Goal: Transaction & Acquisition: Purchase product/service

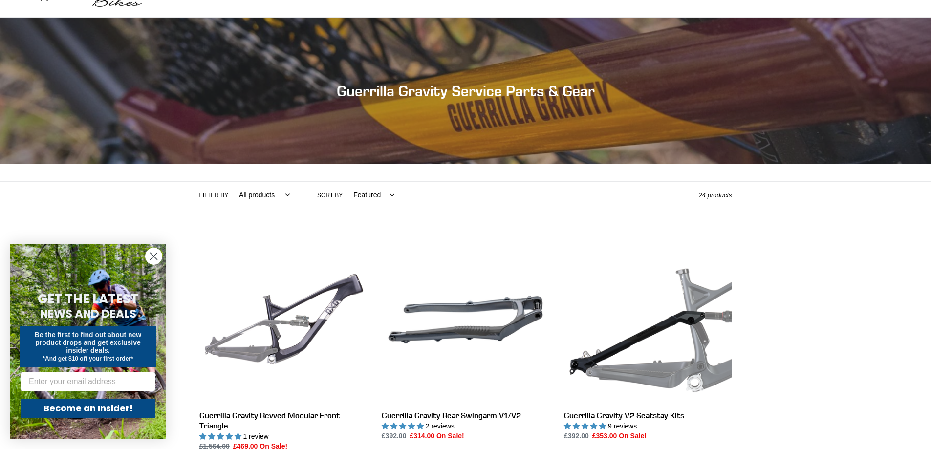
scroll to position [196, 0]
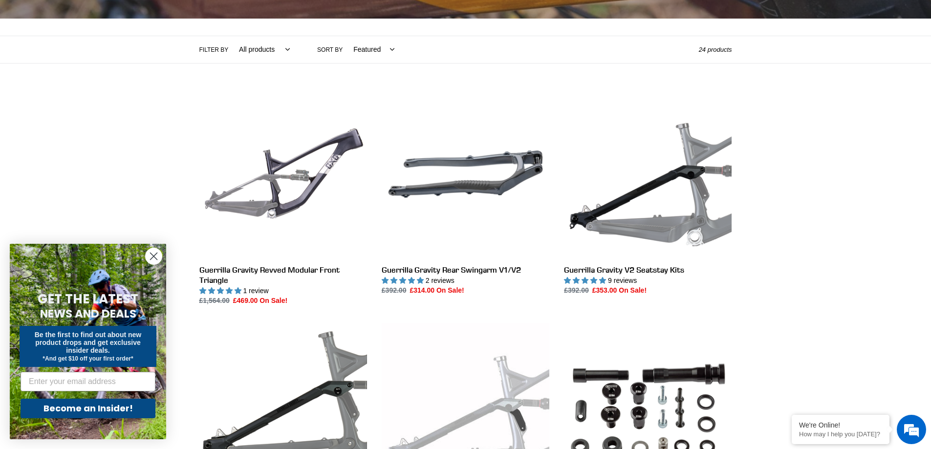
click at [153, 254] on circle "Close dialog" at bounding box center [154, 256] width 16 height 16
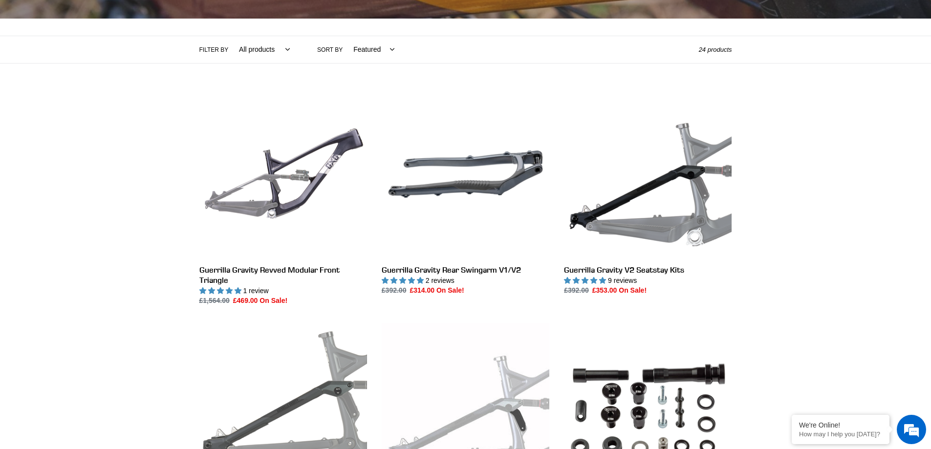
drag, startPoint x: 153, startPoint y: 254, endPoint x: 315, endPoint y: 327, distance: 177.8
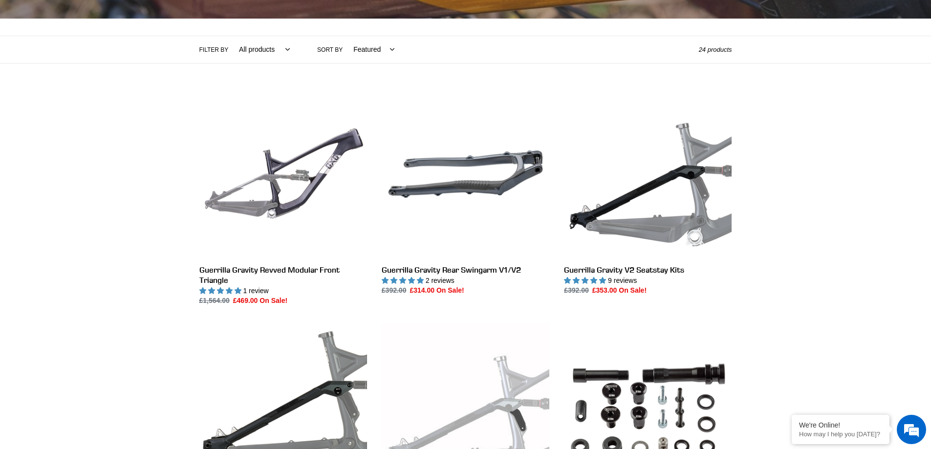
drag, startPoint x: 315, startPoint y: 327, endPoint x: 507, endPoint y: 50, distance: 336.9
click at [507, 50] on div "Filter by All products GG Swag .cls-1{fill:#231f20} Sort by Featured Best selli…" at bounding box center [449, 49] width 500 height 27
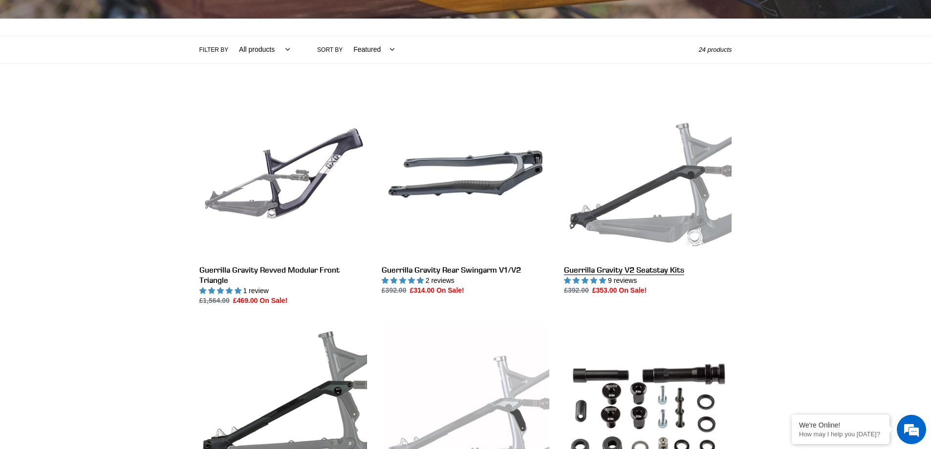
click at [622, 233] on link "Guerrilla Gravity V2 Seatstay Kits" at bounding box center [648, 193] width 168 height 206
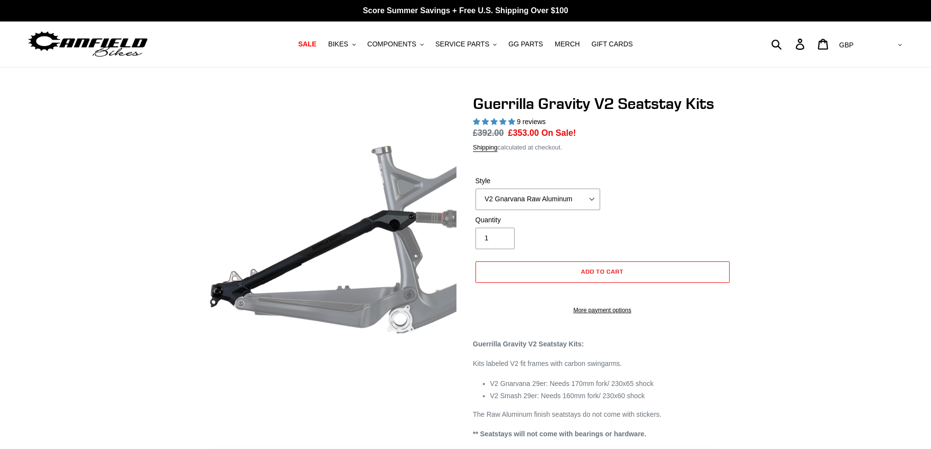
select select "highest-rating"
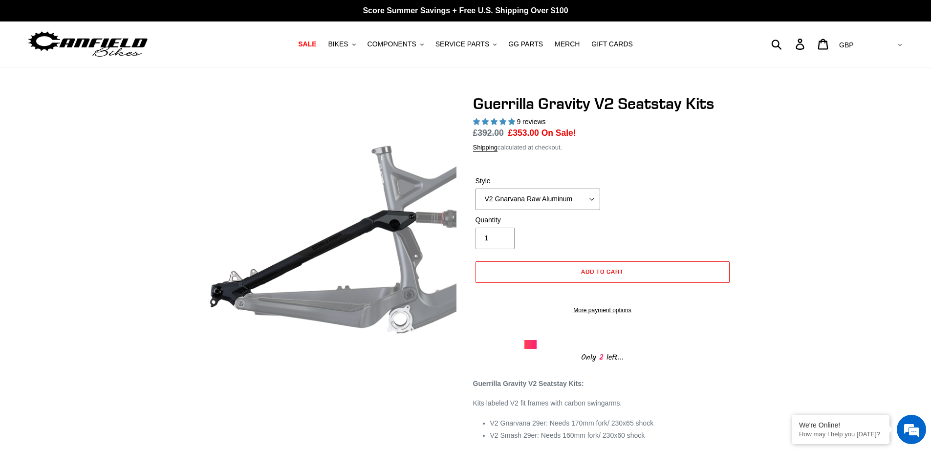
click at [577, 197] on select "V2 Gnarvana Raw Aluminum" at bounding box center [538, 200] width 125 height 22
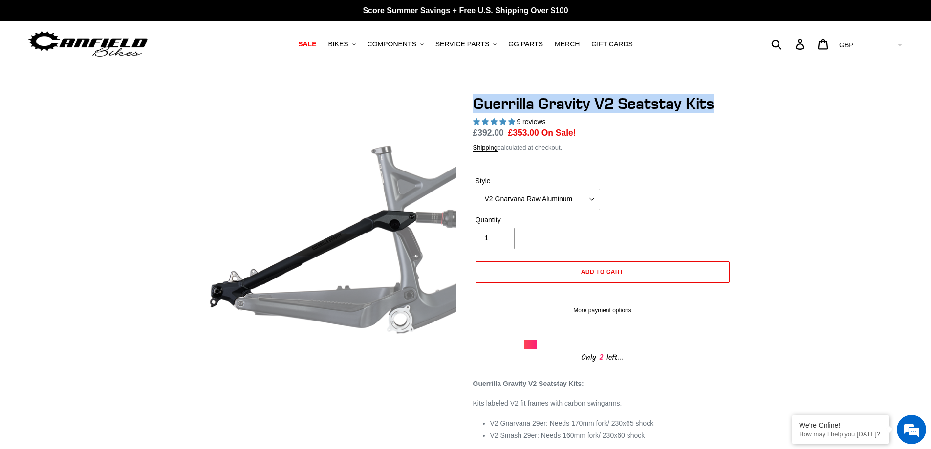
drag, startPoint x: 472, startPoint y: 103, endPoint x: 724, endPoint y: 102, distance: 251.7
click at [724, 102] on div "Guerrilla Gravity V2 Seatstay Kits 9 reviews Regular price £392.00 Sale price £…" at bounding box center [595, 286] width 274 height 385
copy h1 "Guerrilla Gravity V2 Seatstay Kits"
drag, startPoint x: 566, startPoint y: 100, endPoint x: 496, endPoint y: 103, distance: 70.0
click at [493, 102] on h1 "Guerrilla Gravity V2 Seatstay Kits" at bounding box center [602, 103] width 259 height 19
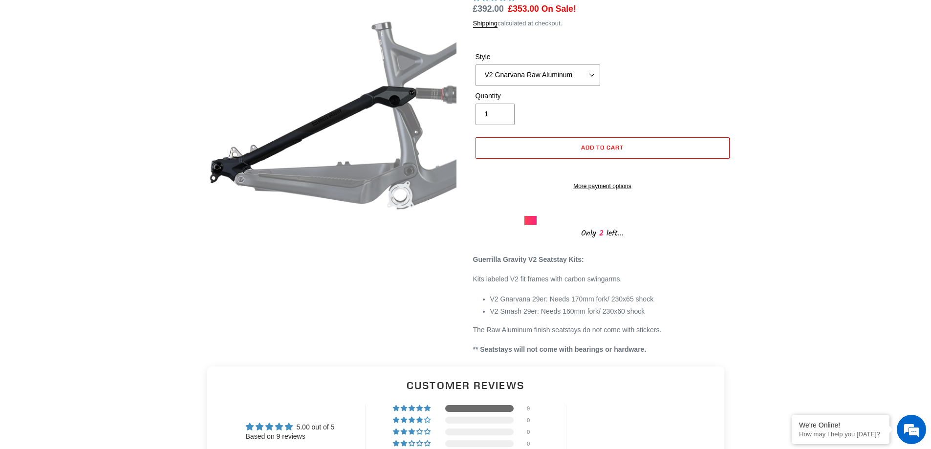
scroll to position [147, 0]
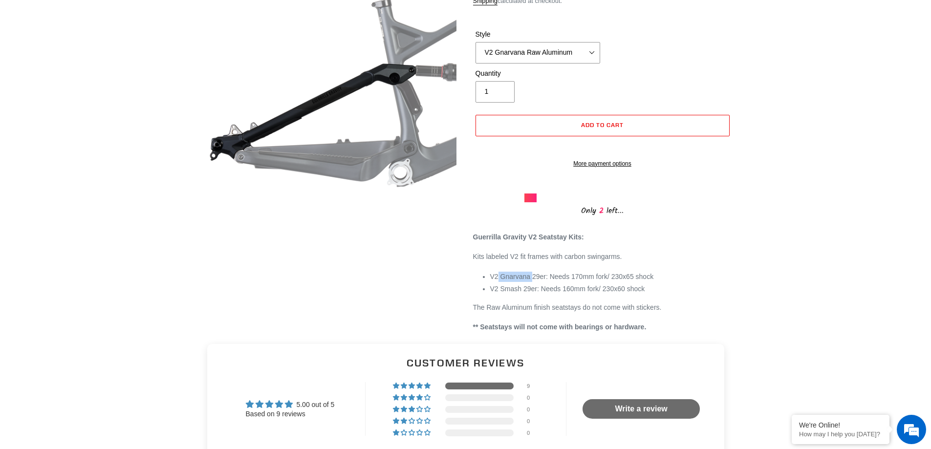
drag, startPoint x: 498, startPoint y: 288, endPoint x: 529, endPoint y: 289, distance: 31.8
click at [529, 282] on li "V2 Gnarvana 29er: Needs 170mm fork/ 230x65 shock" at bounding box center [611, 277] width 242 height 10
drag, startPoint x: 490, startPoint y: 287, endPoint x: 528, endPoint y: 287, distance: 38.1
click at [528, 282] on li "V2 Gnarvana 29er: Needs 170mm fork/ 230x65 shock" at bounding box center [611, 277] width 242 height 10
copy li "V2 Gnarvana"
